Goal: Information Seeking & Learning: Learn about a topic

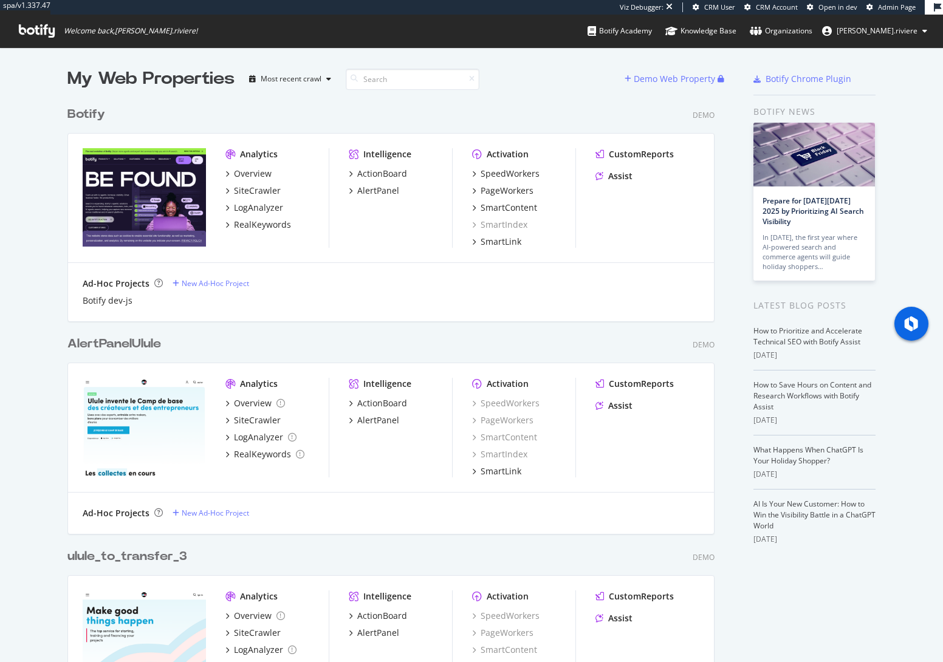
scroll to position [653, 924]
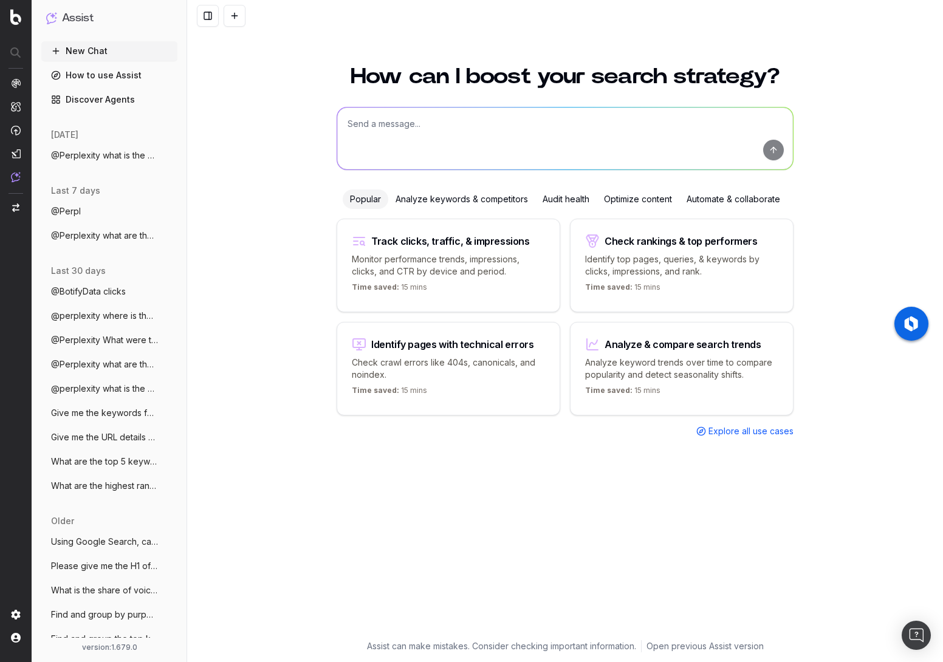
click at [364, 134] on textarea at bounding box center [564, 138] width 455 height 62
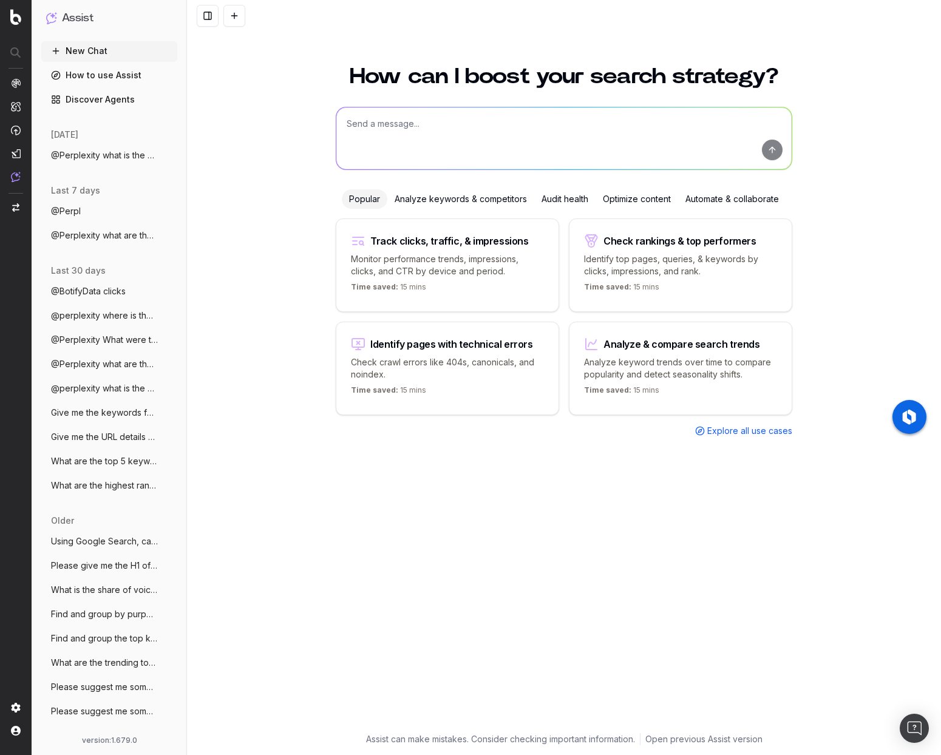
click at [382, 116] on textarea at bounding box center [563, 138] width 455 height 62
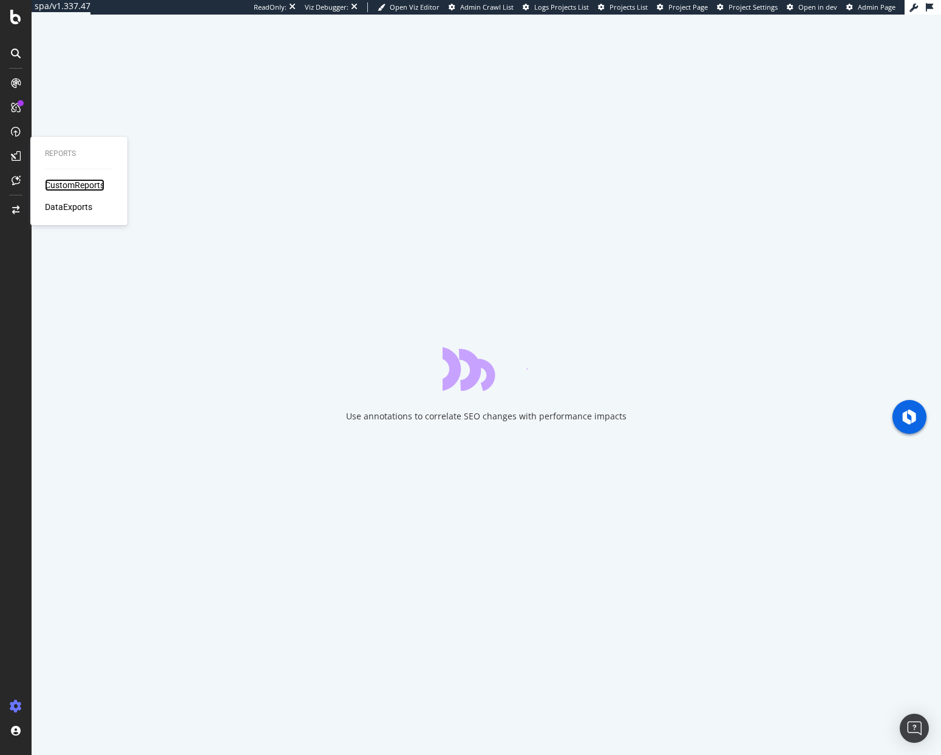
click at [55, 187] on div "CustomReports" at bounding box center [75, 185] width 60 height 12
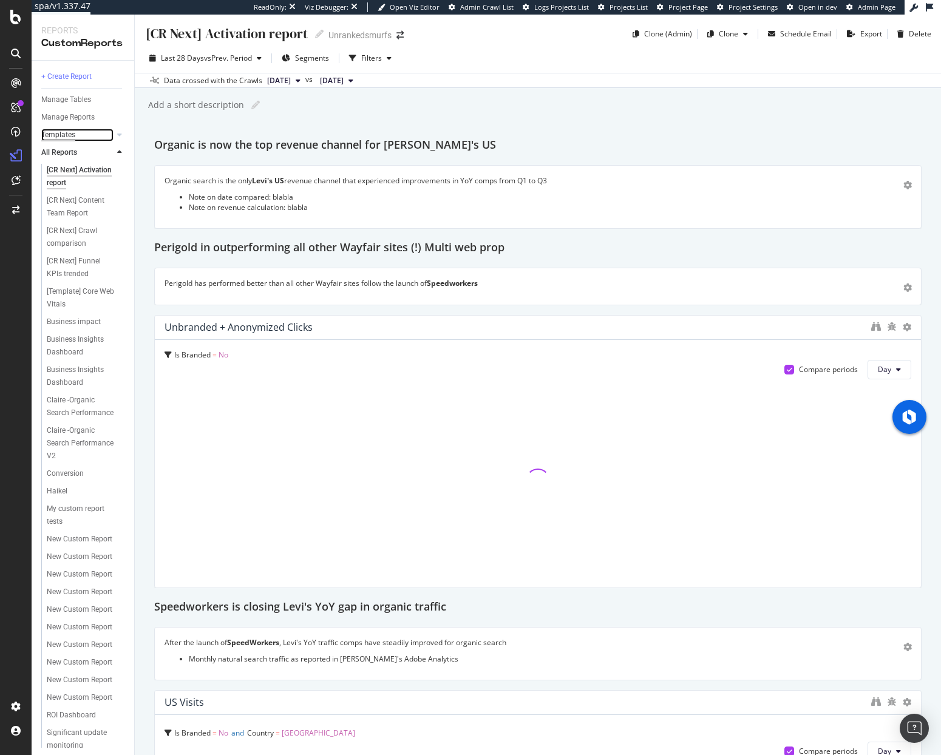
click at [58, 137] on div "Templates" at bounding box center [58, 135] width 34 height 13
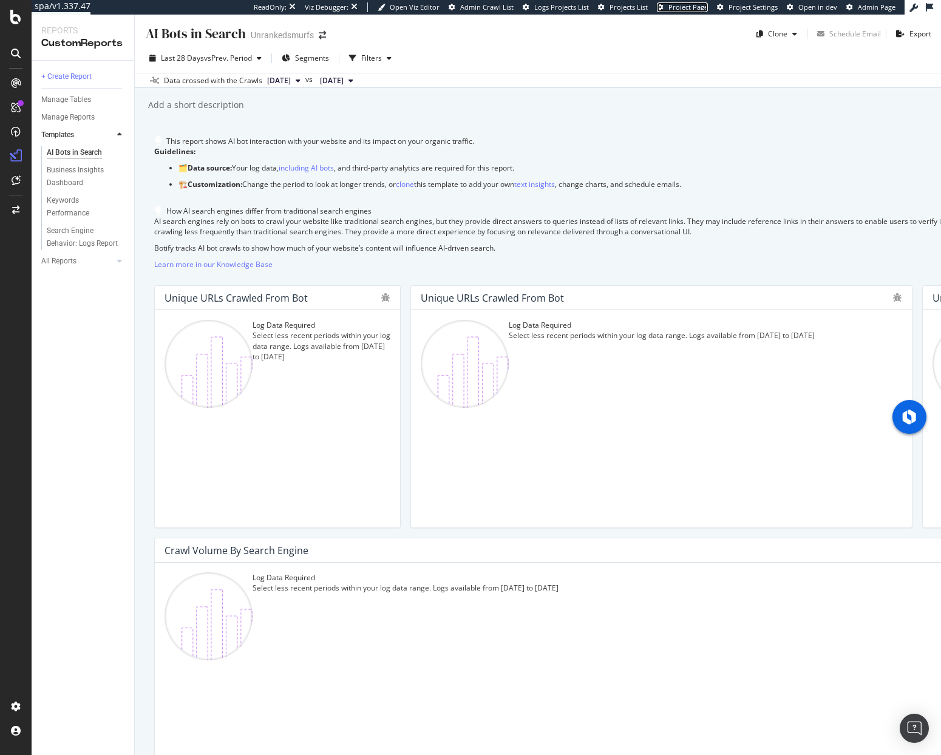
click at [694, 7] on span "Project Page" at bounding box center [688, 6] width 39 height 9
drag, startPoint x: 162, startPoint y: 30, endPoint x: 312, endPoint y: 46, distance: 150.8
click at [307, 46] on div "AI Bots in Search AI Bots in Search Unrankedsmurfs Clone Schedule Email Export …" at bounding box center [538, 385] width 806 height 741
click at [412, 41] on div "AI Bots in Search AI Bots in Search Unrankedsmurfs Clone Schedule Email Export" at bounding box center [538, 29] width 806 height 29
drag, startPoint x: 150, startPoint y: 104, endPoint x: 270, endPoint y: 104, distance: 120.2
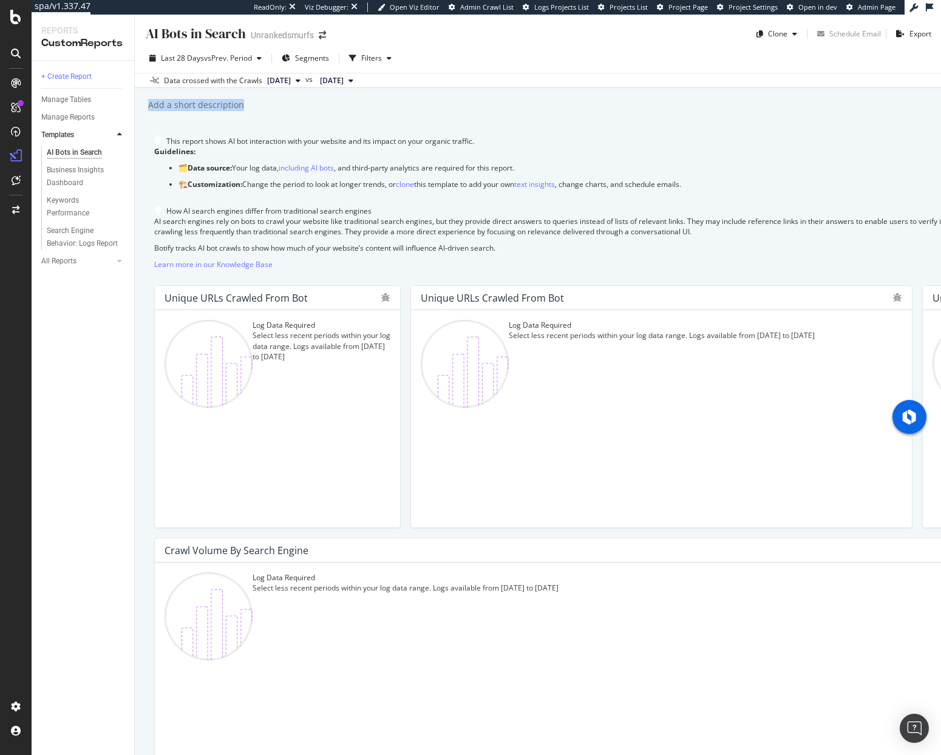
click at [270, 104] on div "Add a short description Add a short description" at bounding box center [544, 105] width 794 height 18
click at [390, 58] on icon "button" at bounding box center [389, 58] width 5 height 7
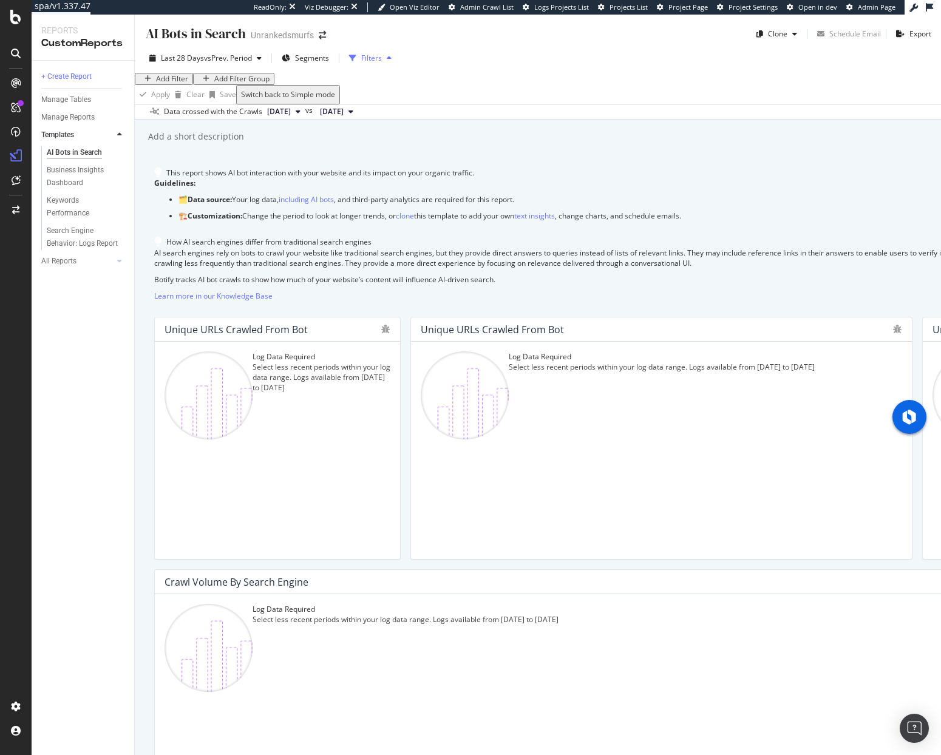
click at [390, 58] on icon "button" at bounding box center [389, 58] width 5 height 7
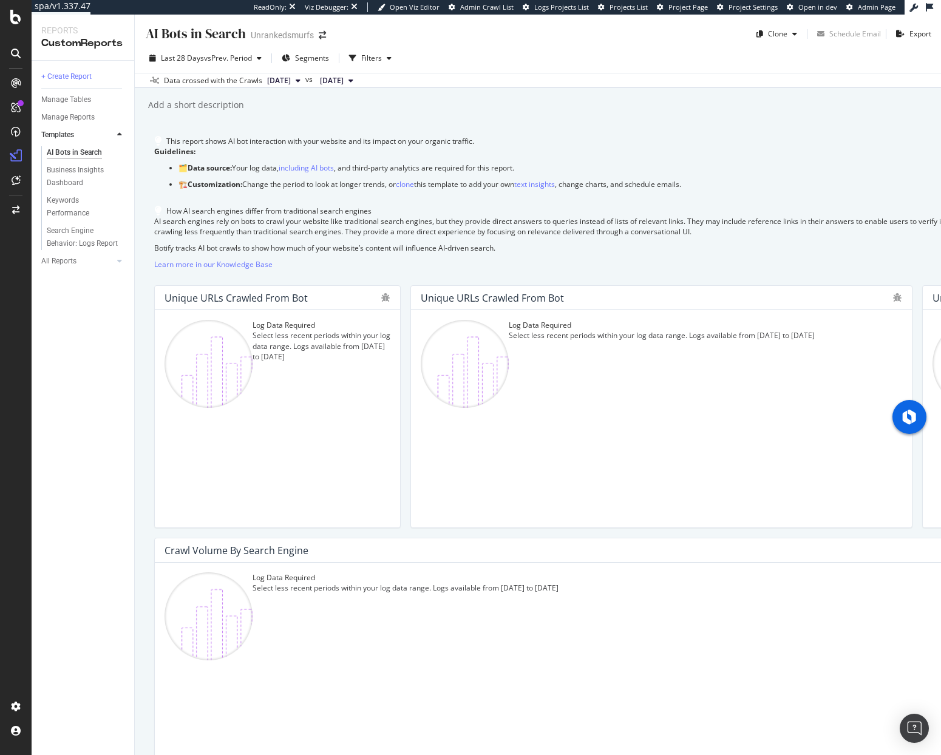
click at [445, 52] on div "Last 28 Days vs Prev. Period Segments Filters" at bounding box center [538, 61] width 806 height 24
click at [389, 110] on div "Add a short description Add a short description" at bounding box center [544, 105] width 794 height 18
drag, startPoint x: 155, startPoint y: 106, endPoint x: 310, endPoint y: 107, distance: 154.9
click at [310, 107] on div "Add a short description Add a short description" at bounding box center [544, 105] width 794 height 18
click at [505, 128] on div "AI Bots in Search AI Bots in Search Unrankedsmurfs Clone Schedule Email Export …" at bounding box center [538, 385] width 806 height 741
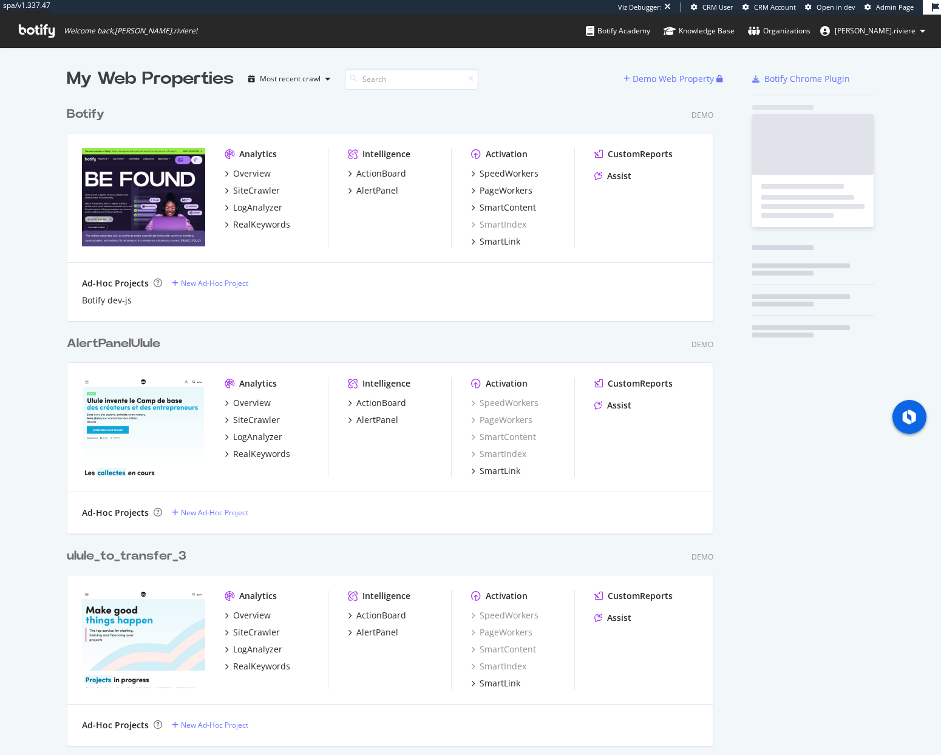
scroll to position [746, 923]
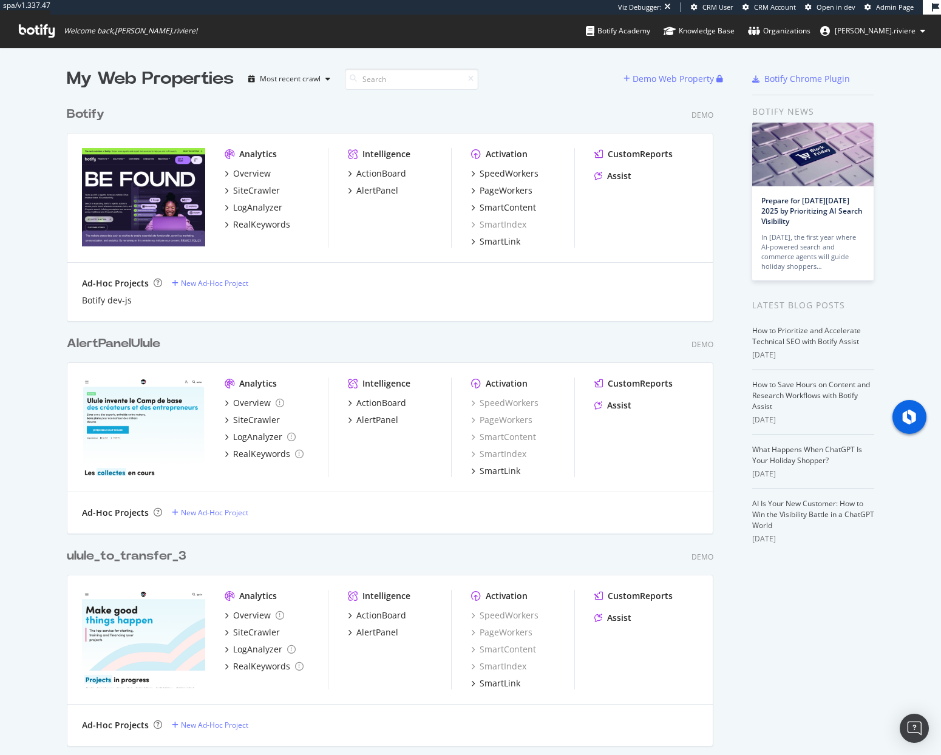
click at [84, 116] on div "Botify" at bounding box center [86, 115] width 38 height 18
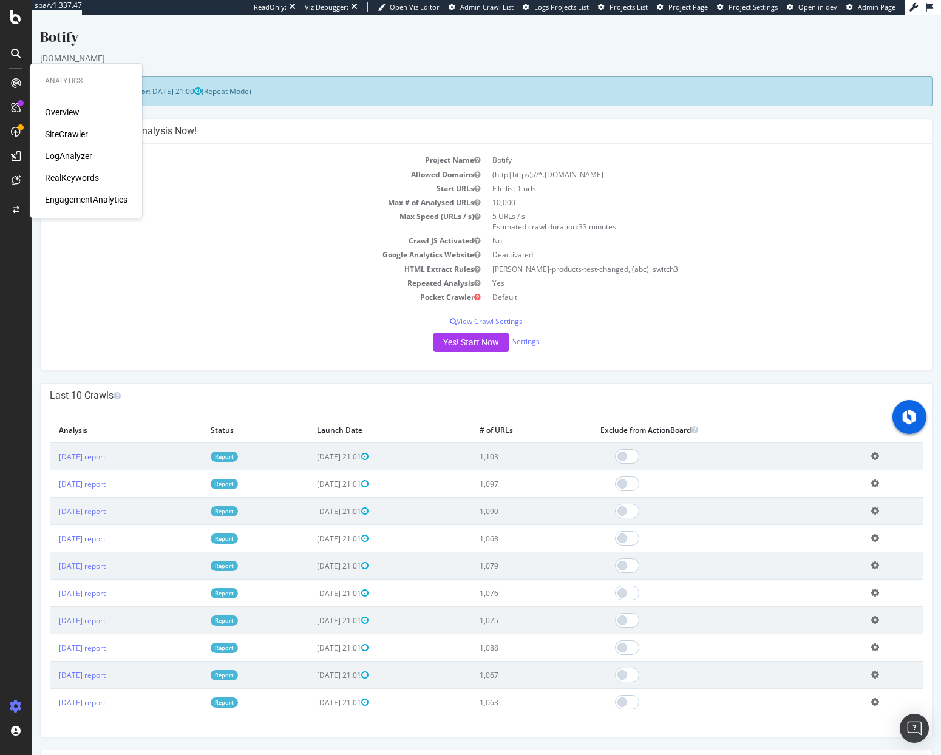
drag, startPoint x: 194, startPoint y: 37, endPoint x: 195, endPoint y: 16, distance: 20.7
click at [194, 37] on div "Botify" at bounding box center [486, 40] width 893 height 26
